Goal: Information Seeking & Learning: Learn about a topic

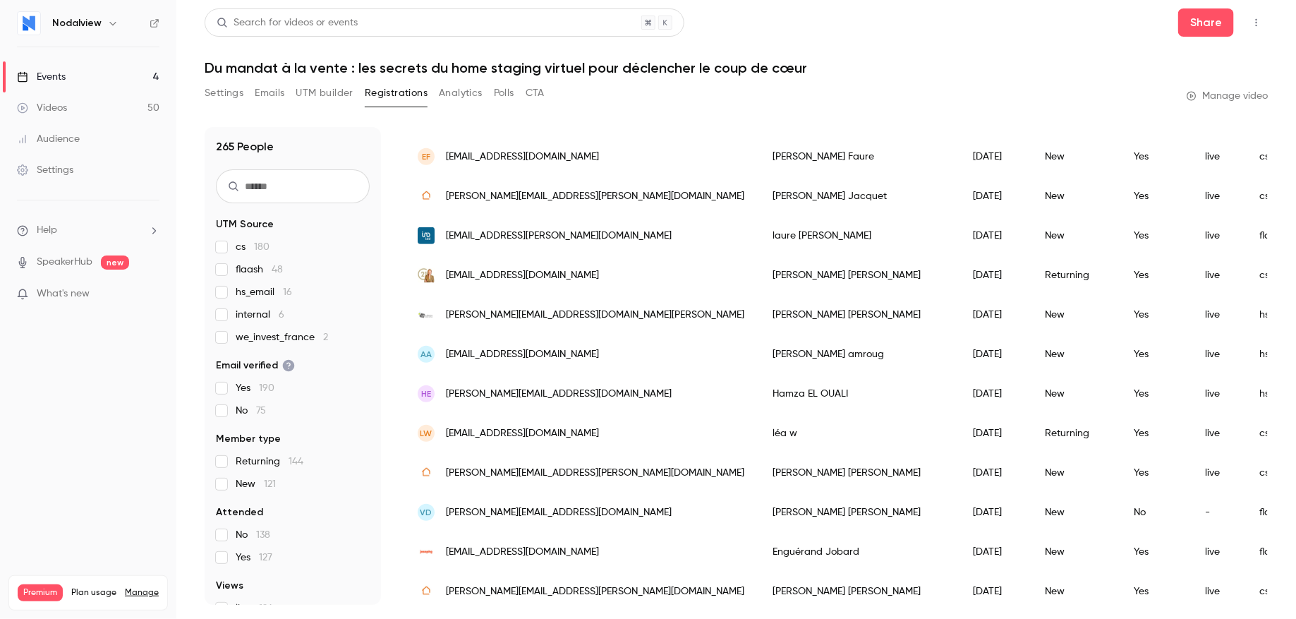
scroll to position [469, 0]
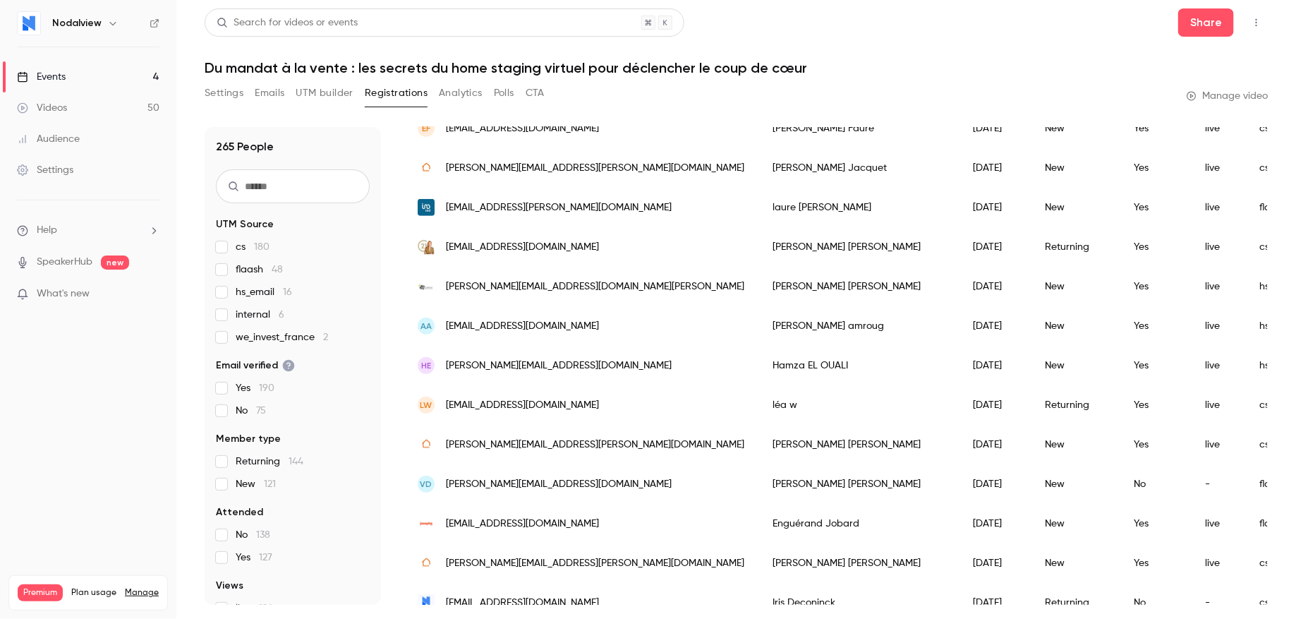
click at [79, 105] on link "Videos 50" at bounding box center [88, 107] width 176 height 31
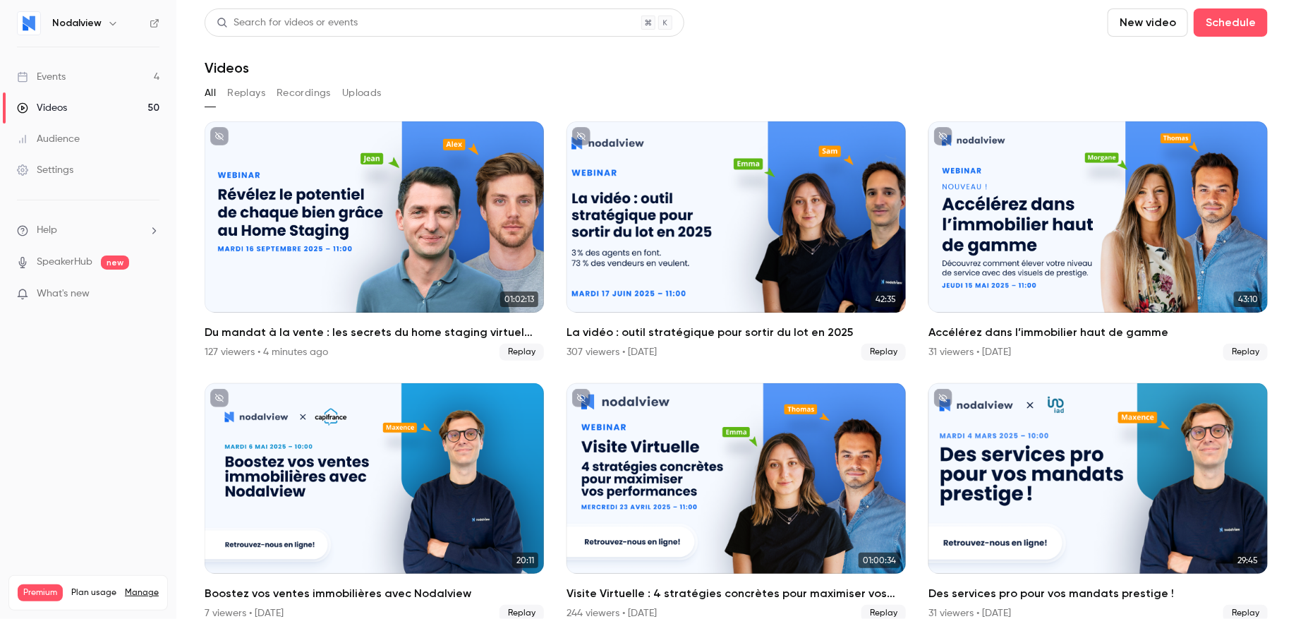
click at [114, 77] on link "Events 4" at bounding box center [88, 76] width 176 height 31
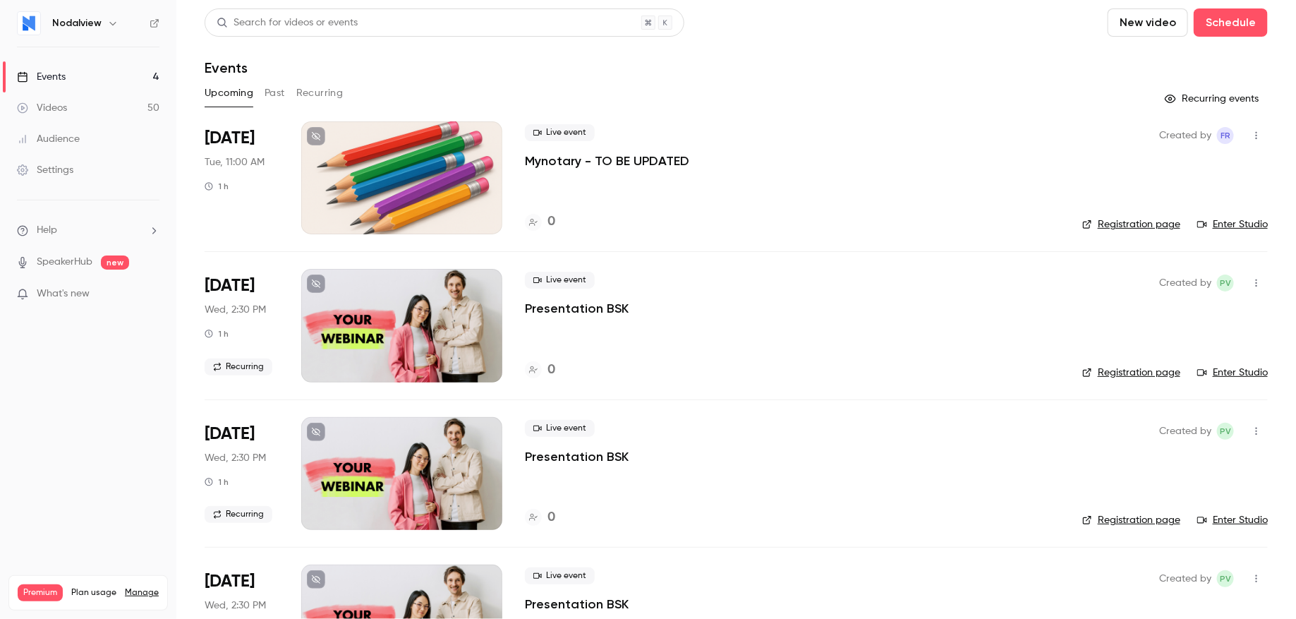
click at [265, 103] on button "Past" at bounding box center [274, 93] width 20 height 23
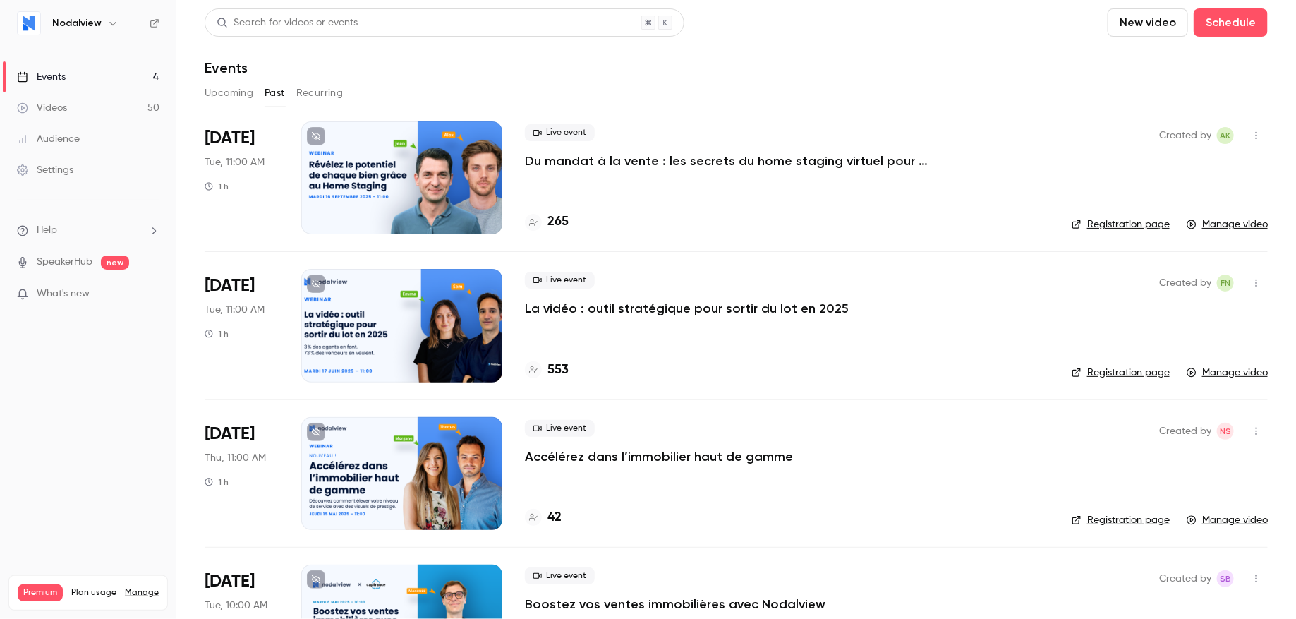
click at [608, 163] on p "Du mandat à la vente : les secrets du home staging virtuel pour déclencher le c…" at bounding box center [736, 160] width 423 height 17
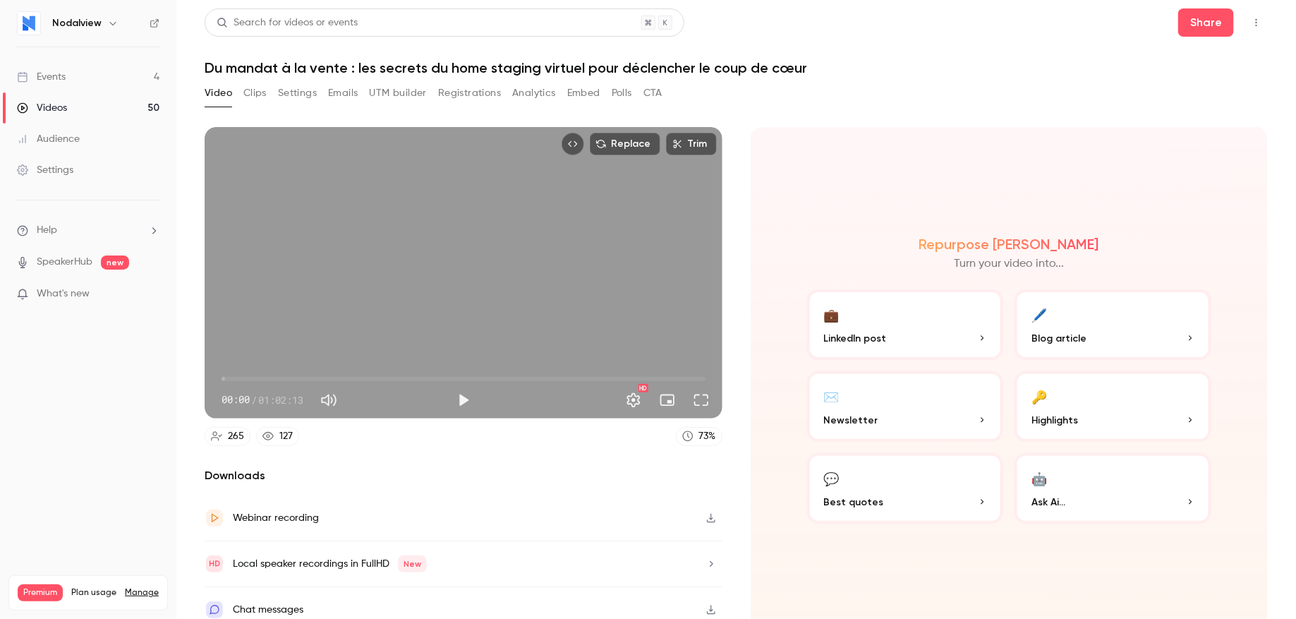
click at [538, 92] on button "Analytics" at bounding box center [534, 93] width 44 height 23
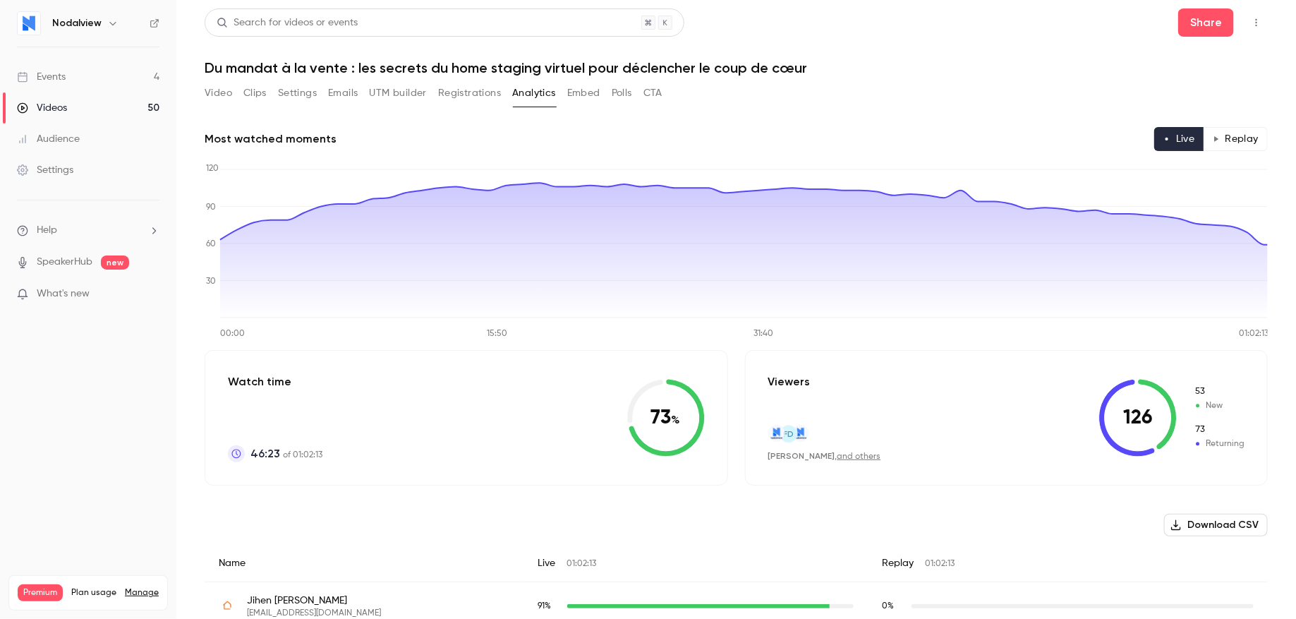
click at [585, 97] on button "Embed" at bounding box center [583, 93] width 33 height 23
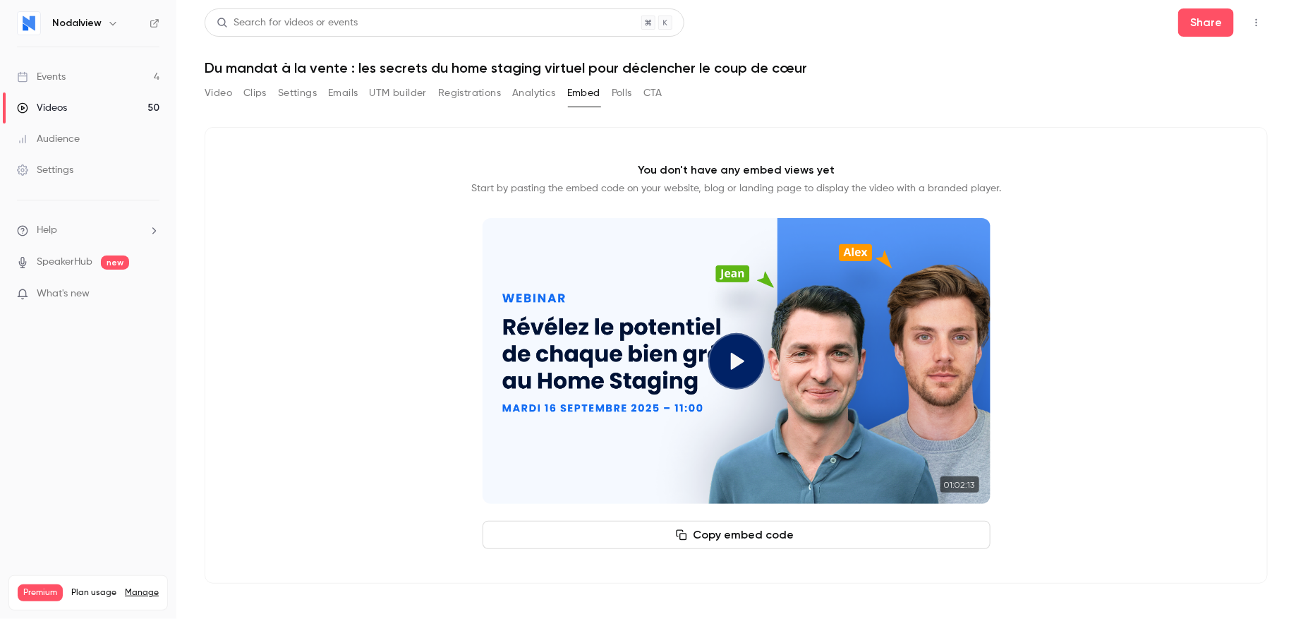
click at [630, 92] on button "Polls" at bounding box center [621, 93] width 20 height 23
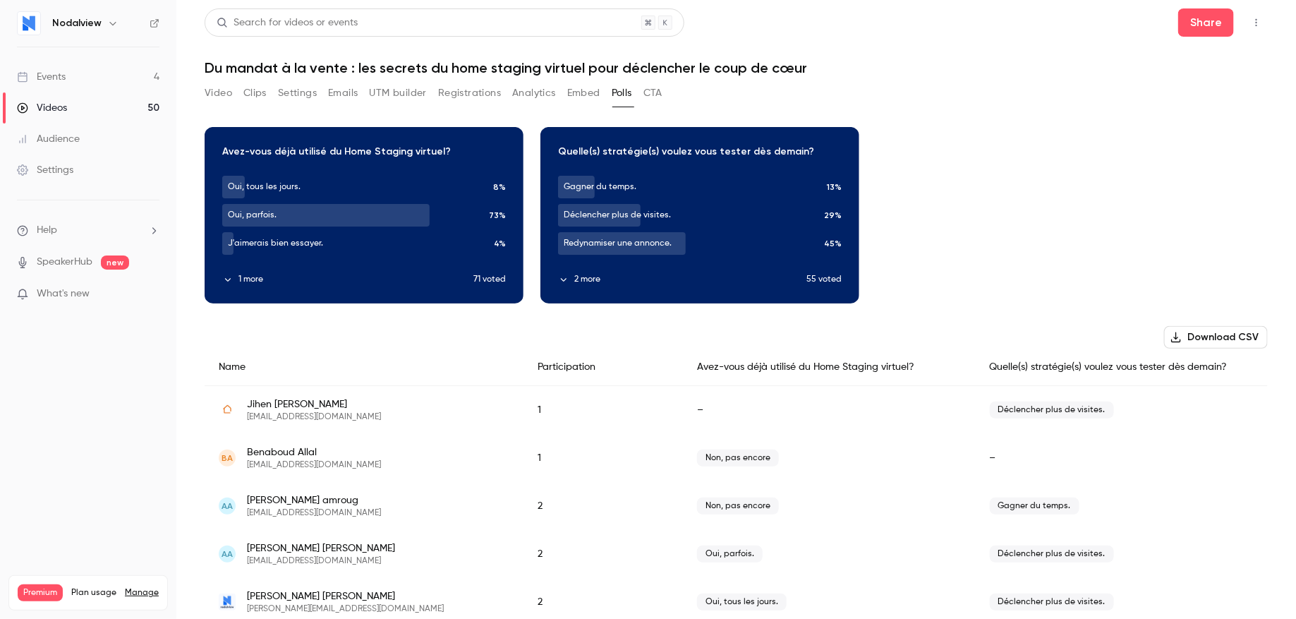
click at [545, 99] on button "Analytics" at bounding box center [534, 93] width 44 height 23
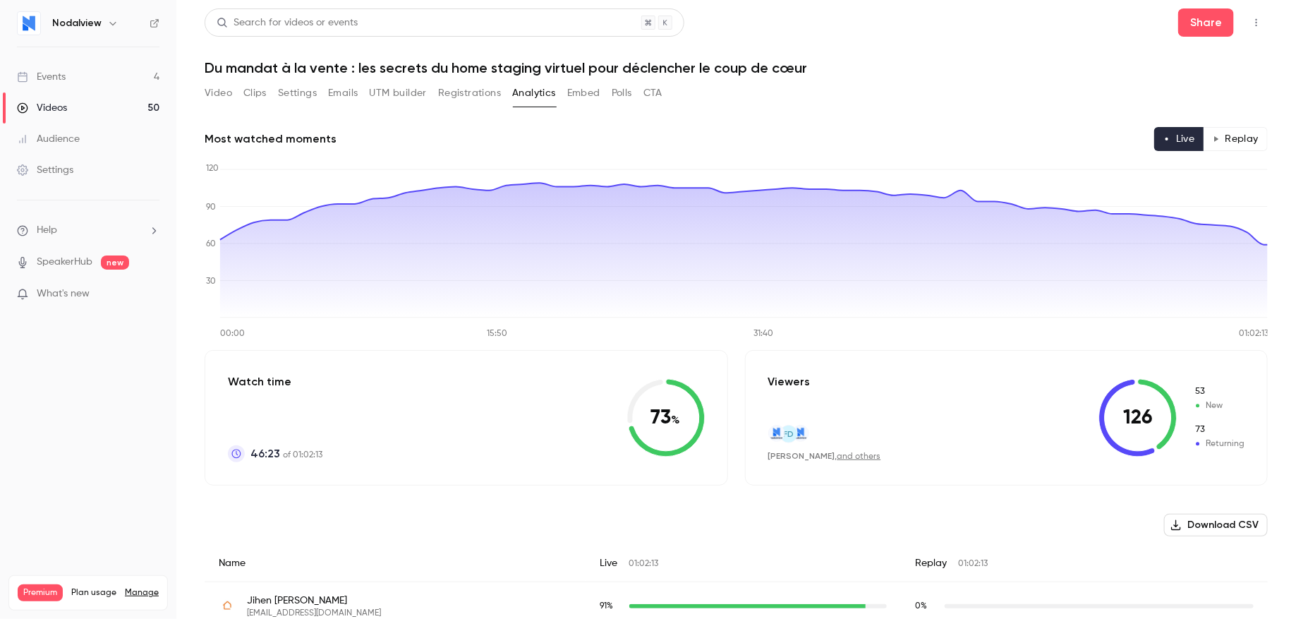
click at [472, 97] on button "Registrations" at bounding box center [469, 93] width 63 height 23
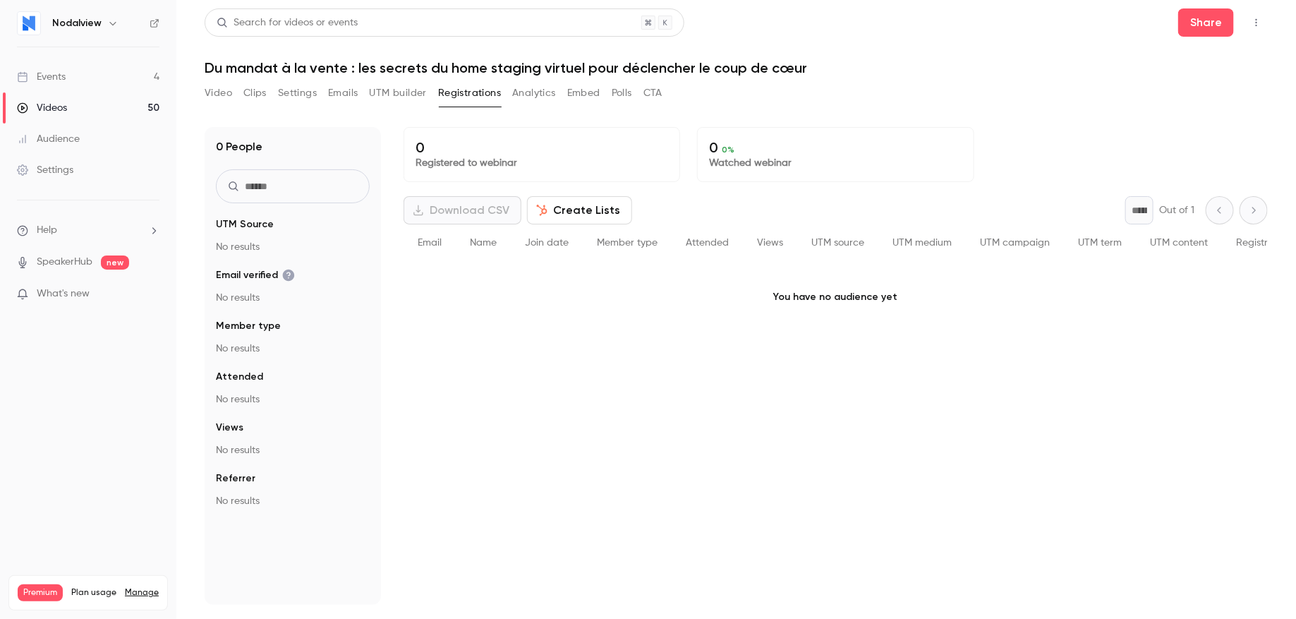
click at [398, 88] on button "UTM builder" at bounding box center [398, 93] width 57 height 23
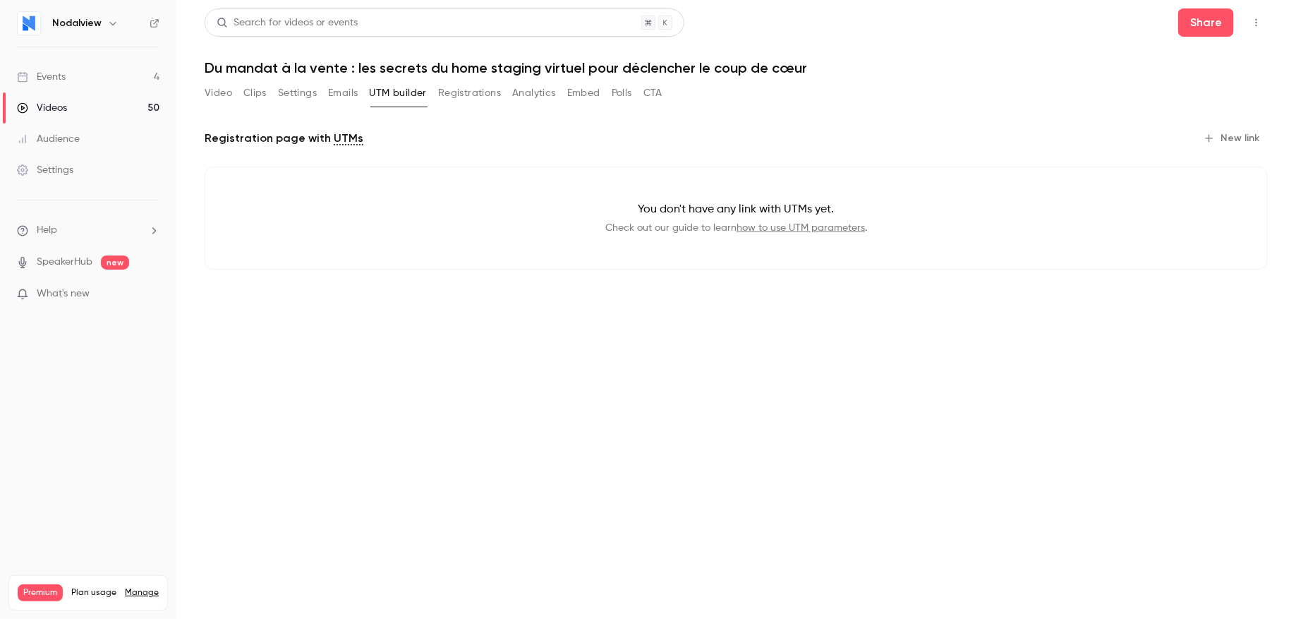
click at [328, 85] on div "Video Clips Settings Emails UTM builder Registrations Analytics Embed Polls CTA" at bounding box center [434, 93] width 458 height 23
click at [332, 90] on button "Emails" at bounding box center [343, 93] width 30 height 23
